Goal: Task Accomplishment & Management: Use online tool/utility

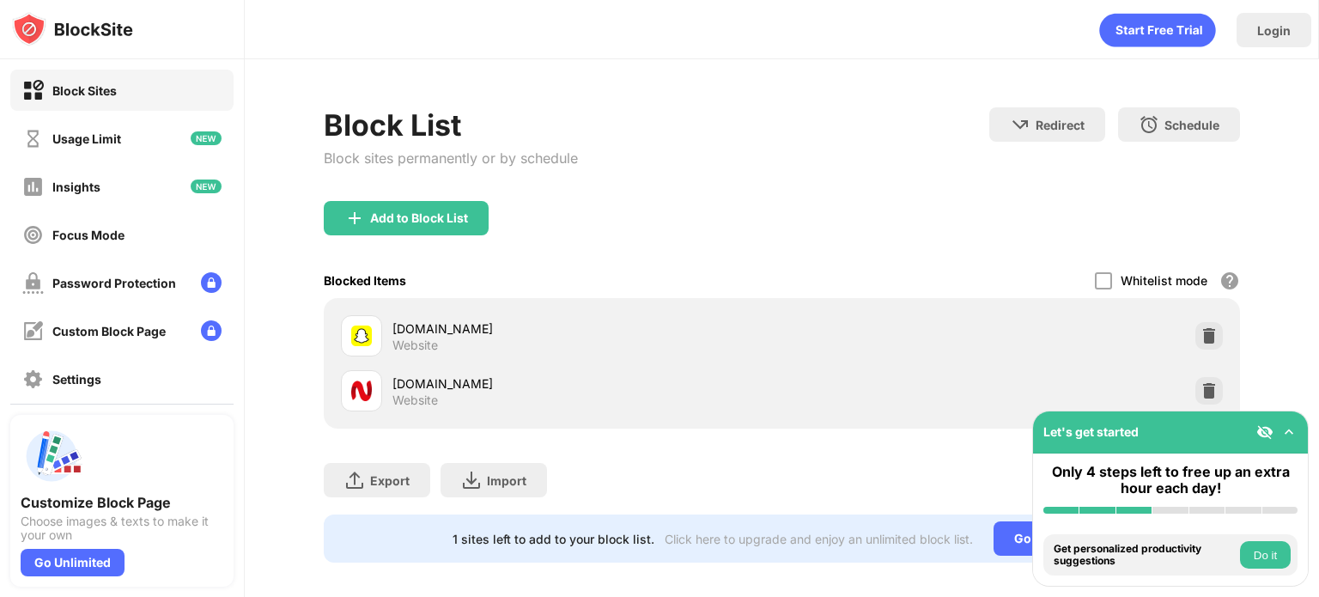
scroll to position [25, 0]
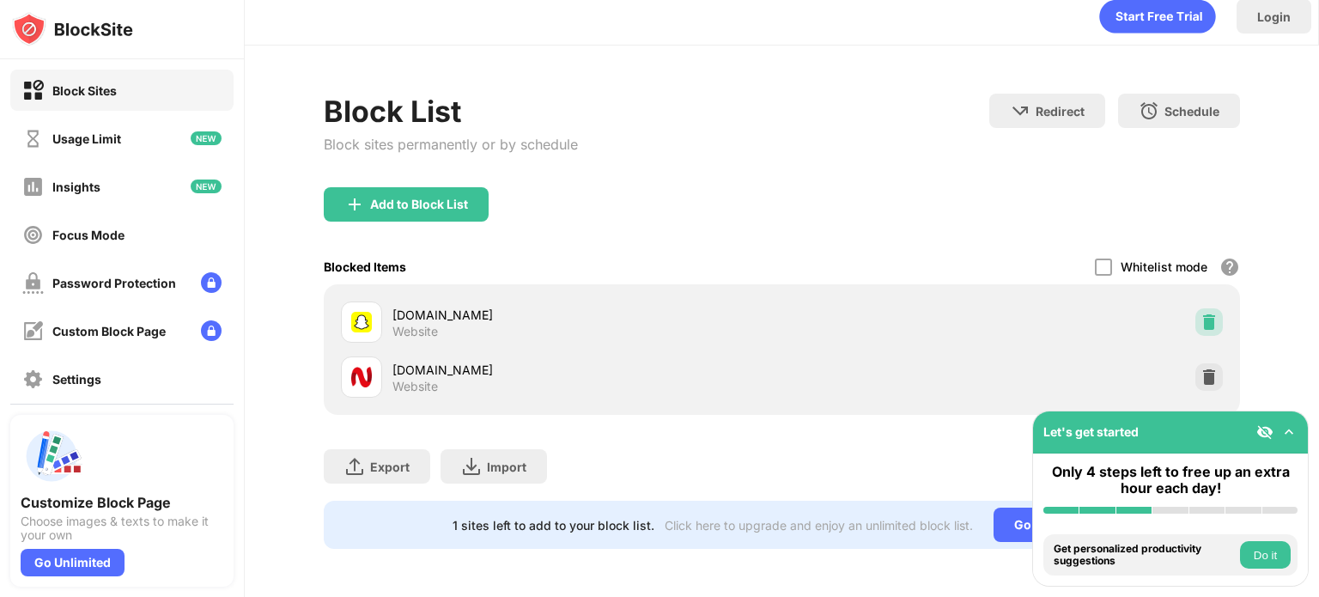
click at [1203, 313] on img at bounding box center [1208, 321] width 17 height 17
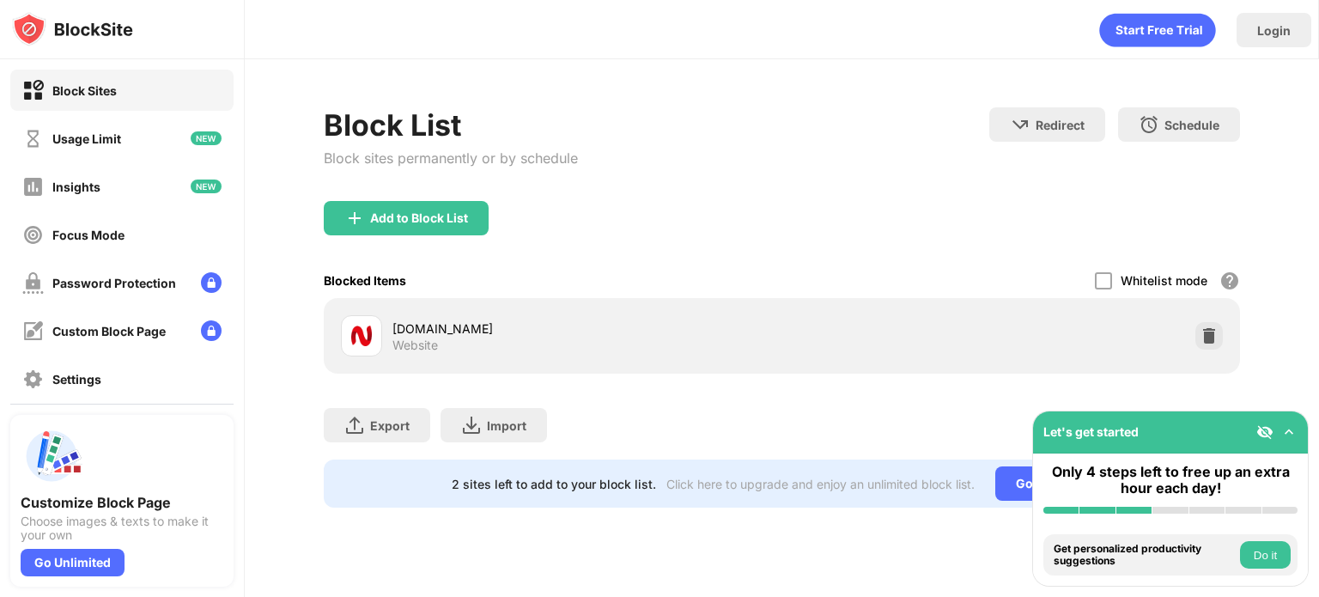
scroll to position [0, 0]
click at [1286, 436] on img at bounding box center [1288, 431] width 17 height 17
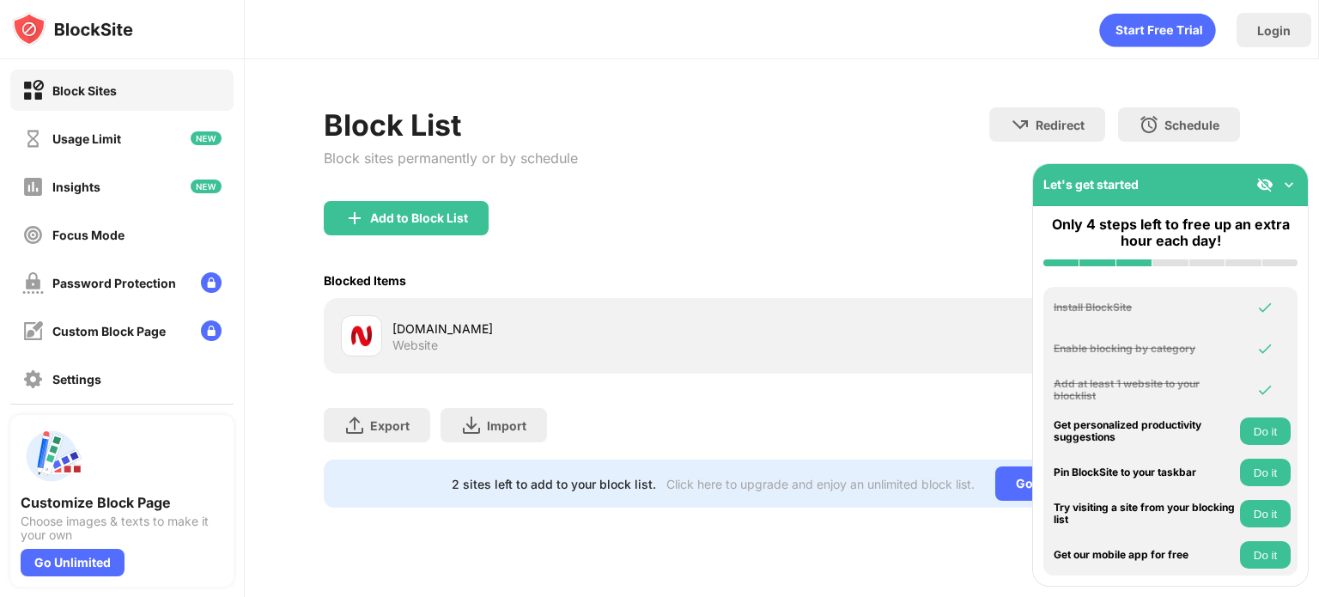
click at [1292, 185] on img at bounding box center [1288, 184] width 17 height 17
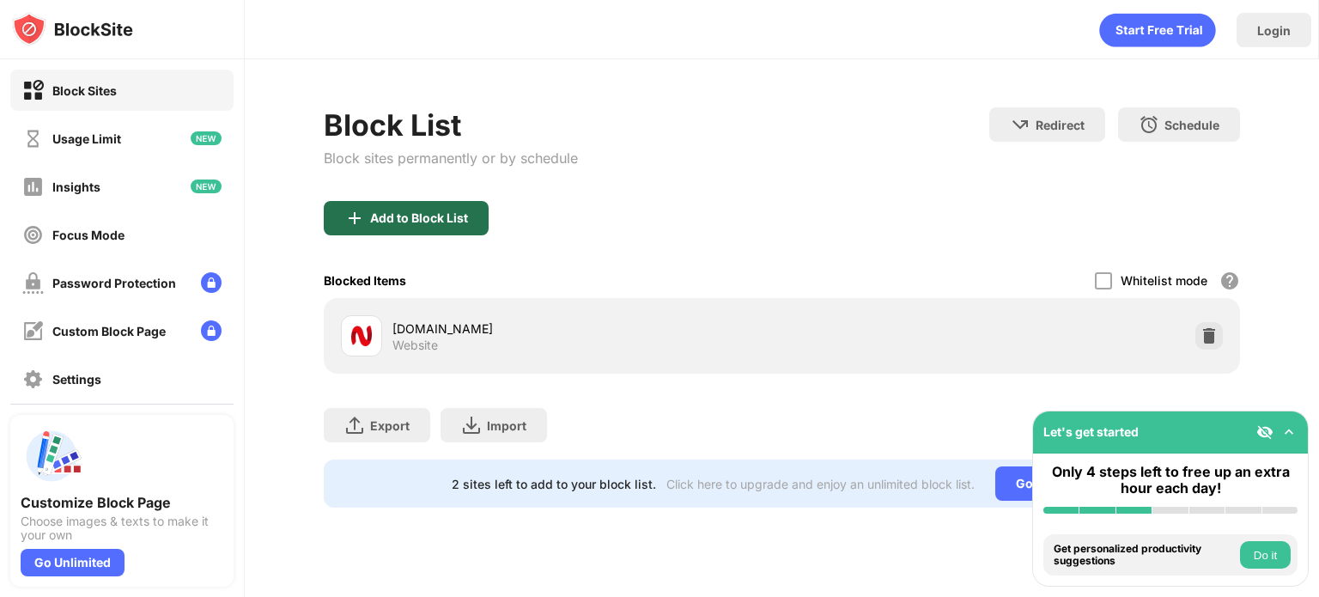
click at [450, 203] on div "Add to Block List" at bounding box center [406, 218] width 165 height 34
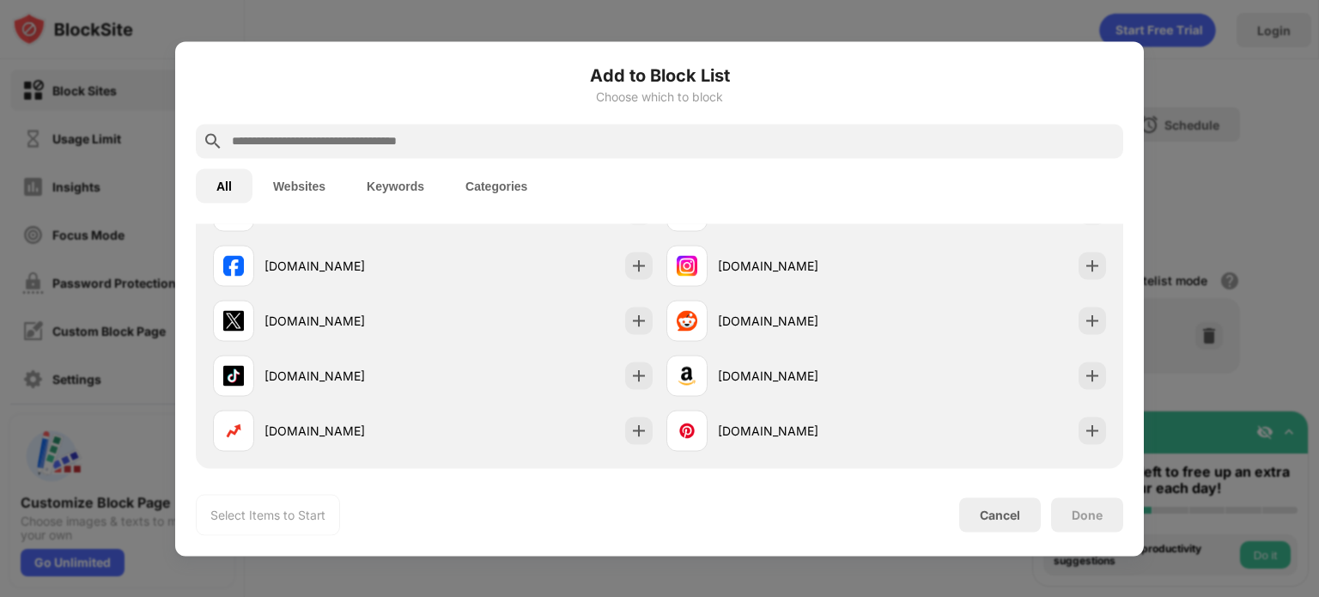
scroll to position [340, 0]
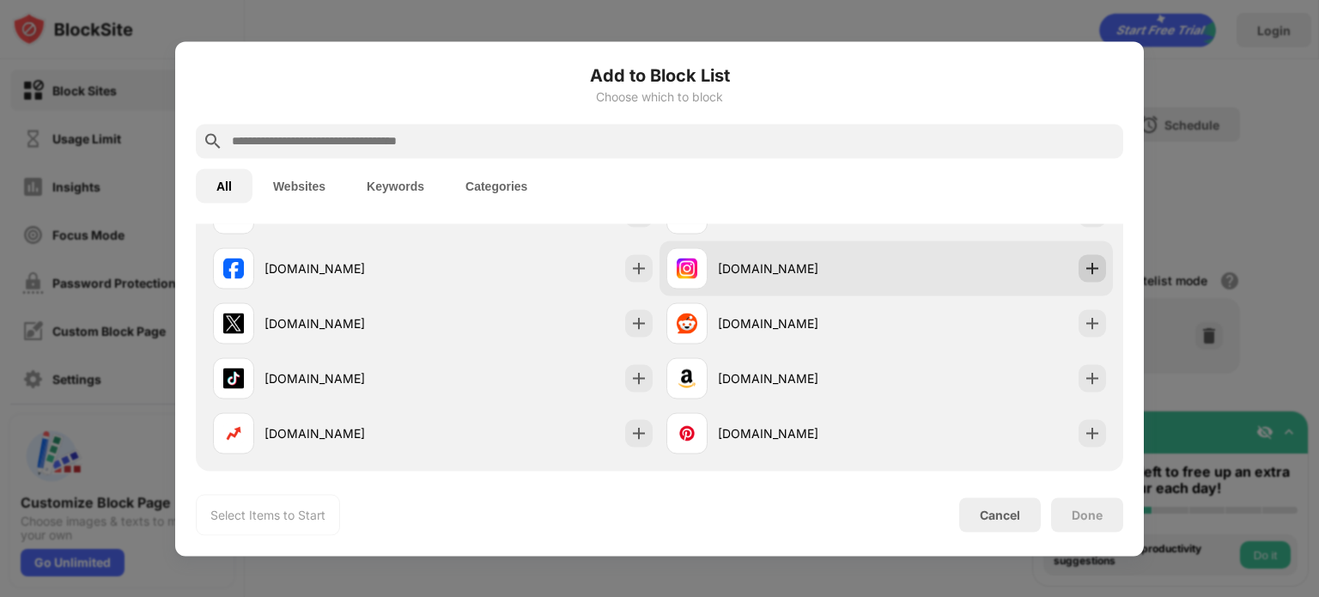
click at [1087, 263] on img at bounding box center [1092, 267] width 17 height 17
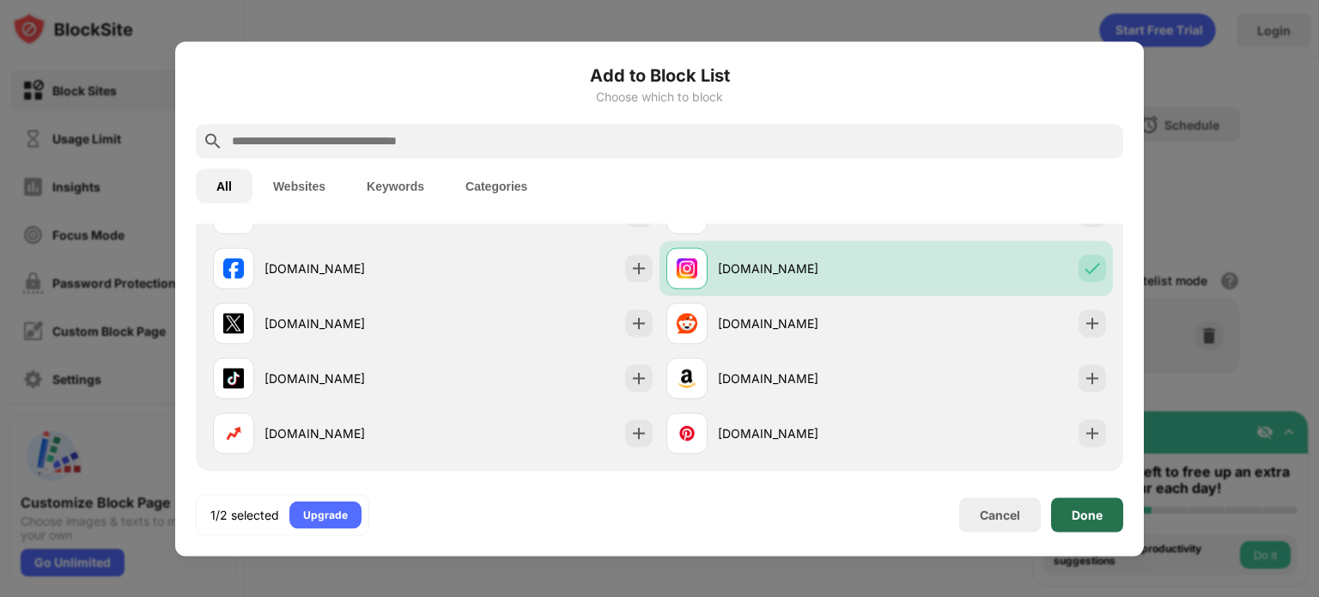
click at [1099, 525] on div "Done" at bounding box center [1087, 514] width 72 height 34
